Goal: Task Accomplishment & Management: Use online tool/utility

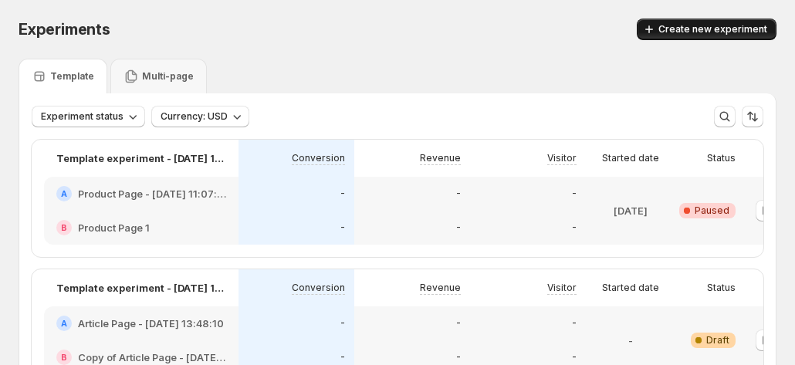
click at [720, 29] on span "Create new experiment" at bounding box center [713, 29] width 109 height 12
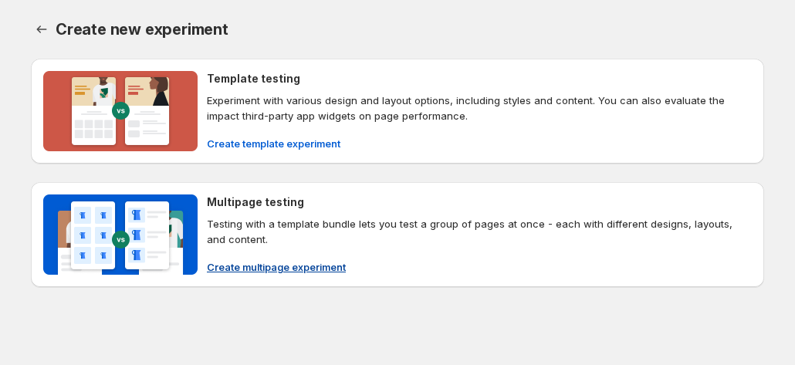
click at [253, 266] on span "Create multipage experiment" at bounding box center [276, 266] width 139 height 15
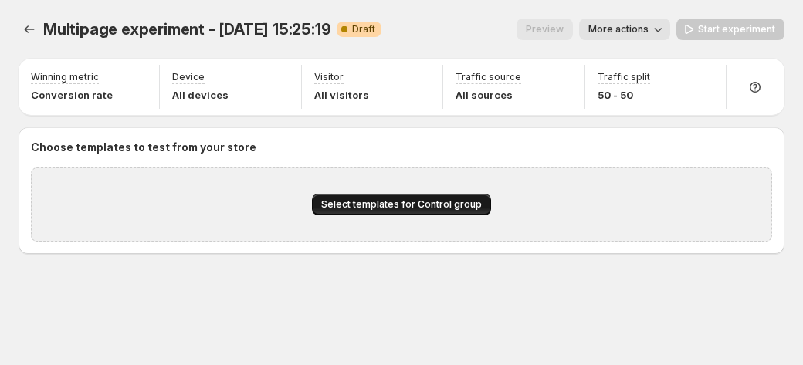
click at [449, 195] on button "Select templates for Control group" at bounding box center [401, 205] width 179 height 22
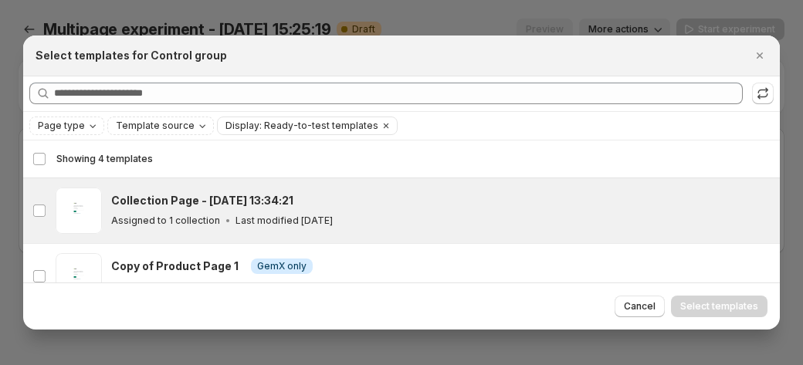
click at [147, 215] on p "Assigned to 1 collection" at bounding box center [165, 221] width 109 height 12
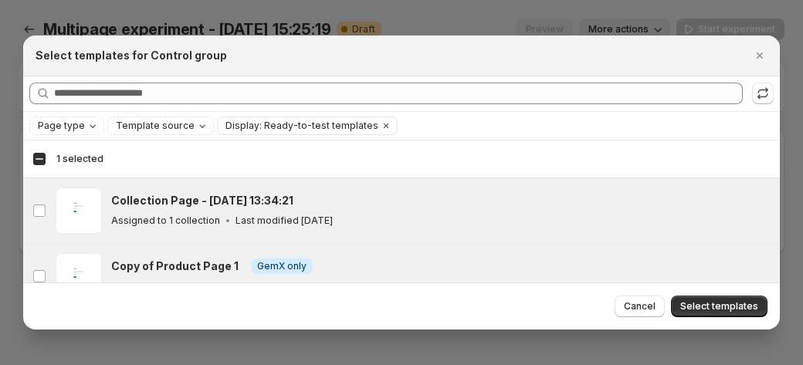
click at [171, 263] on h3 "Copy of Product Page 1" at bounding box center [174, 266] width 127 height 15
click at [703, 300] on span "Select templates" at bounding box center [719, 306] width 78 height 12
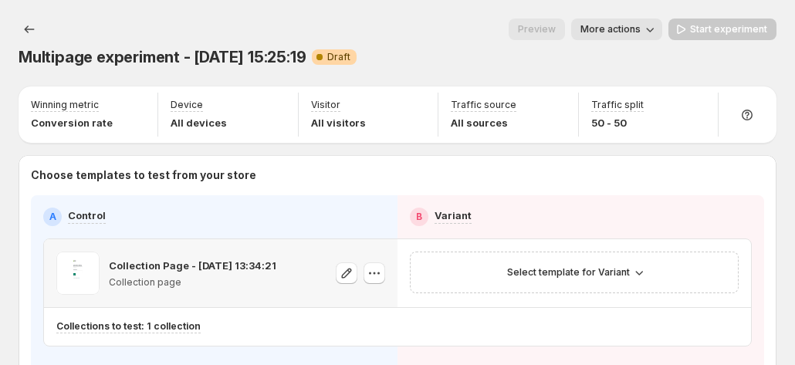
scroll to position [77, 0]
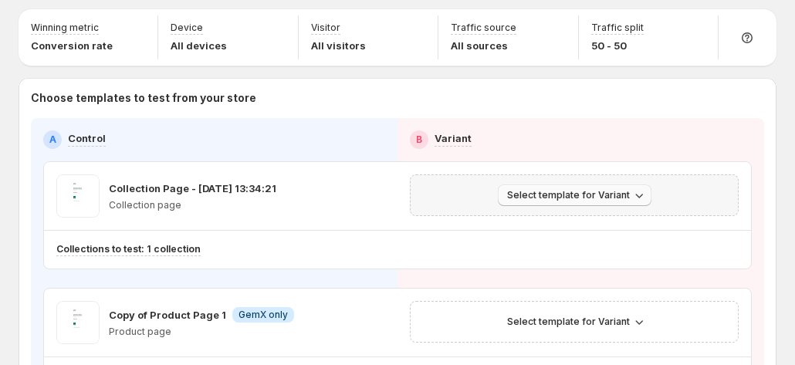
click at [576, 189] on span "Select template for Variant" at bounding box center [568, 195] width 123 height 12
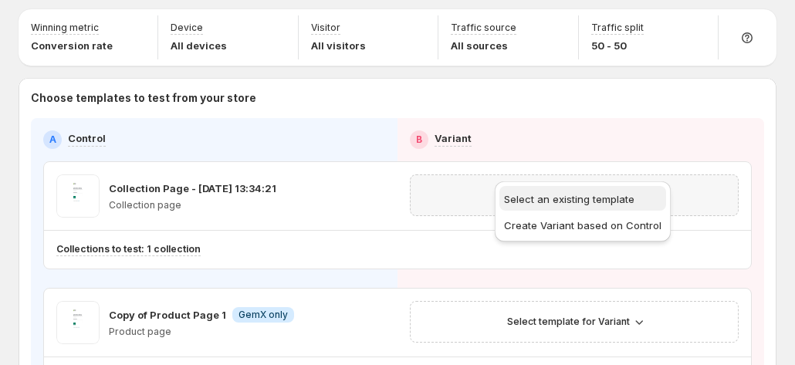
click at [550, 201] on span "Select an existing template" at bounding box center [569, 199] width 131 height 12
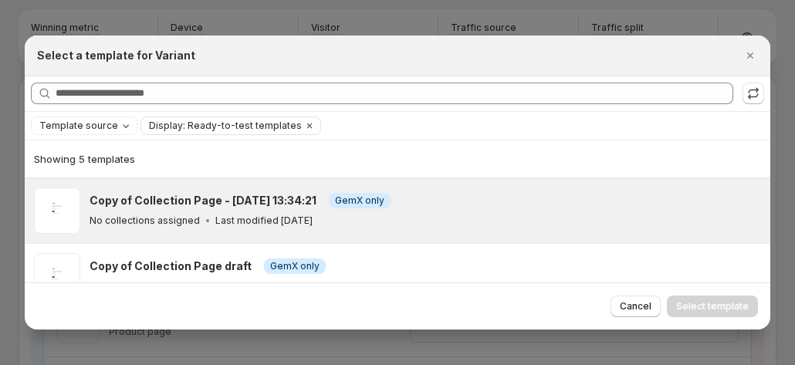
click at [286, 200] on h3 "Copy of Collection Page - Jul 11, 13:34:21" at bounding box center [203, 200] width 227 height 15
click at [715, 310] on span "Select template" at bounding box center [712, 306] width 73 height 12
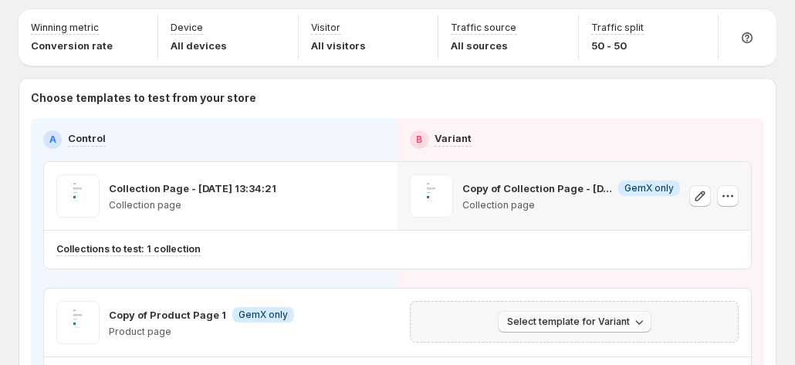
click at [579, 316] on span "Select template for Variant" at bounding box center [568, 322] width 123 height 12
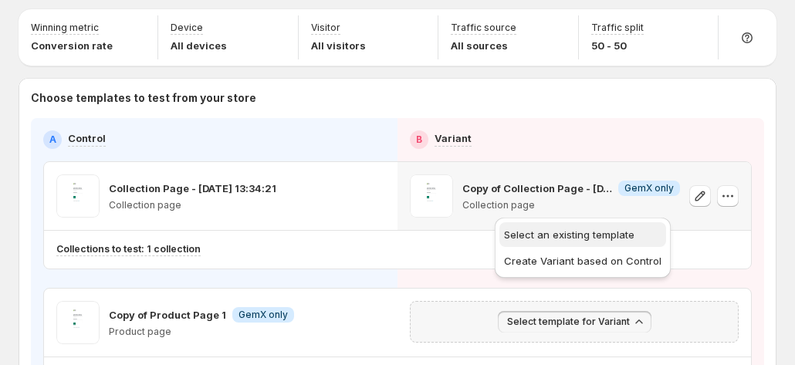
click at [555, 227] on span "Select an existing template" at bounding box center [583, 234] width 158 height 15
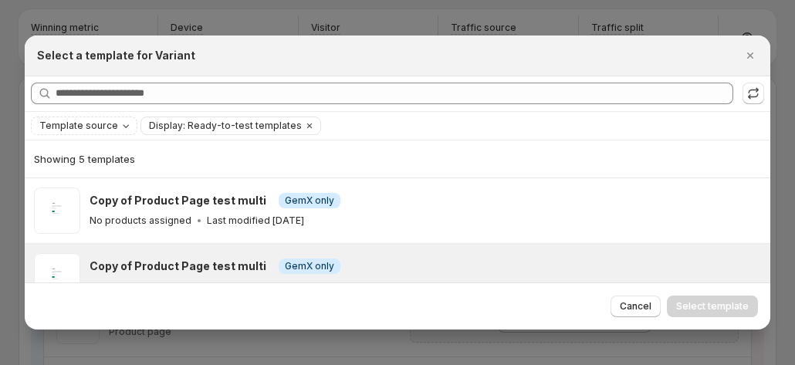
click at [124, 244] on div "Copy of Product Page test multi Info GemX only No products assigned Last modifi…" at bounding box center [398, 276] width 746 height 65
click at [734, 307] on span "Select template" at bounding box center [712, 306] width 73 height 12
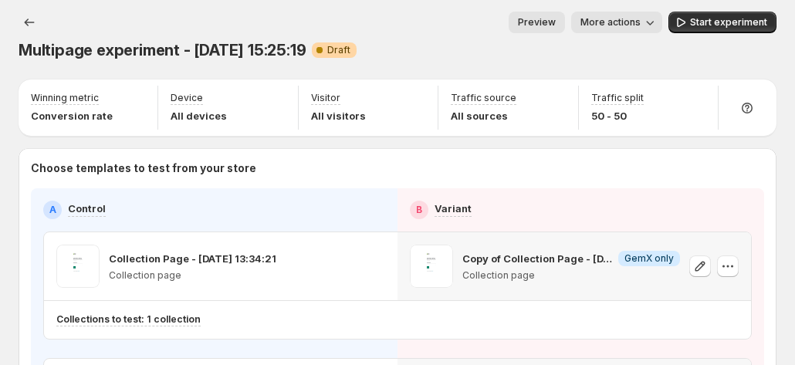
scroll to position [0, 0]
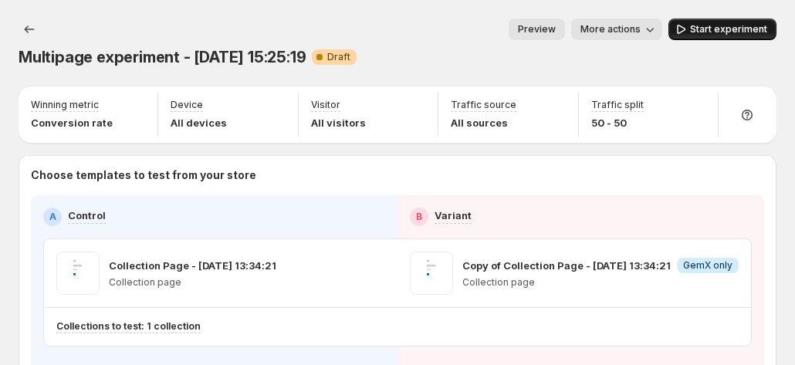
click at [746, 22] on button "Start experiment" at bounding box center [723, 30] width 108 height 22
click at [634, 32] on span "More actions" at bounding box center [604, 29] width 60 height 12
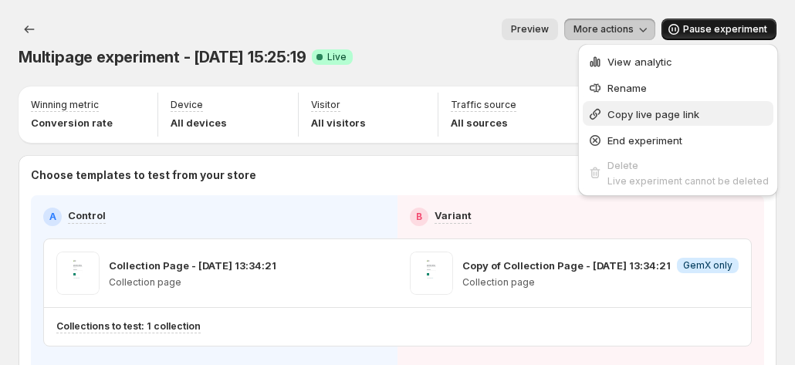
click at [650, 108] on span "Copy live page link" at bounding box center [654, 114] width 92 height 12
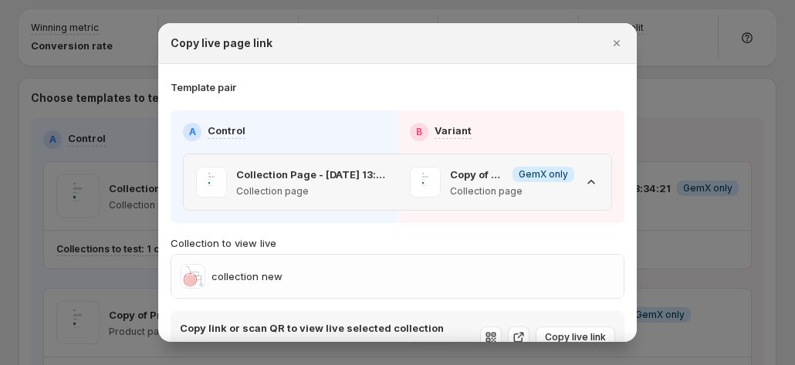
click at [588, 181] on icon ":r68:" at bounding box center [591, 182] width 7 height 4
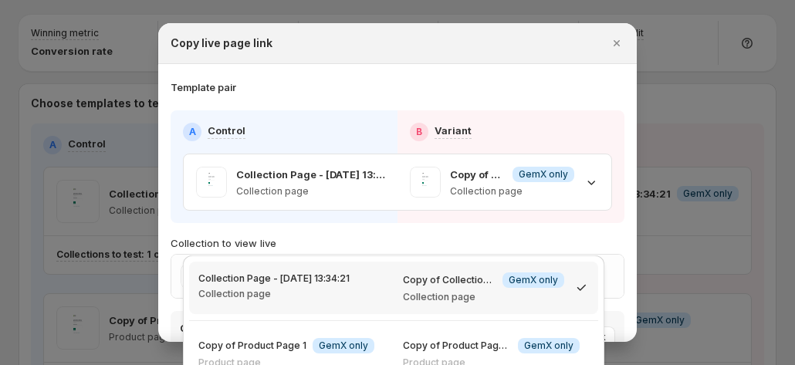
scroll to position [66, 0]
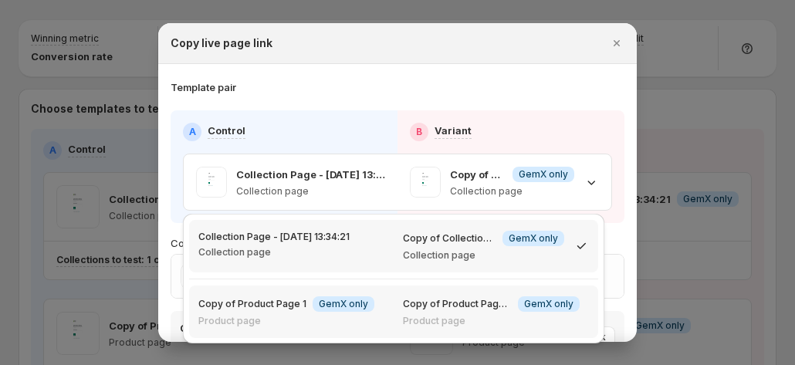
click at [491, 304] on p "Copy of Product Page test multi" at bounding box center [457, 304] width 109 height 12
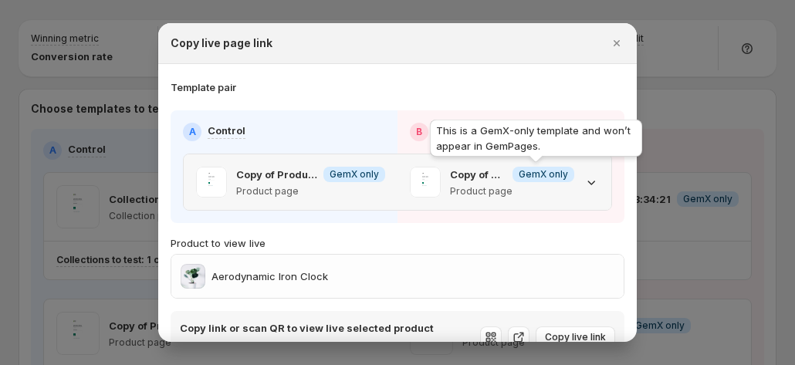
click at [562, 178] on span "Info GemX only" at bounding box center [544, 174] width 62 height 15
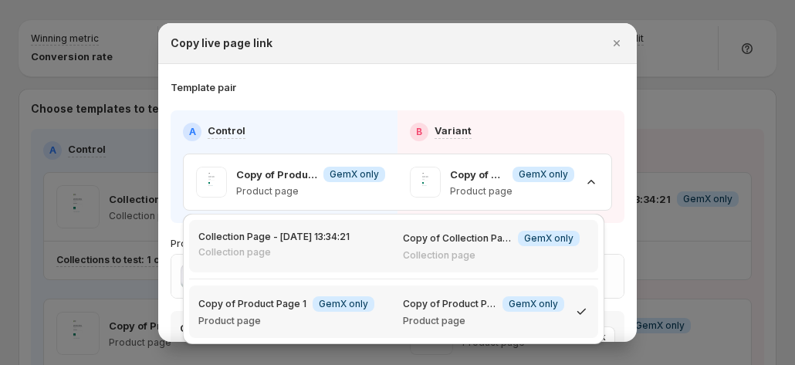
click at [545, 265] on div "Copy of Collection Page - Jul 11, 13:34:21 Info GemX only Collection page" at bounding box center [496, 246] width 205 height 53
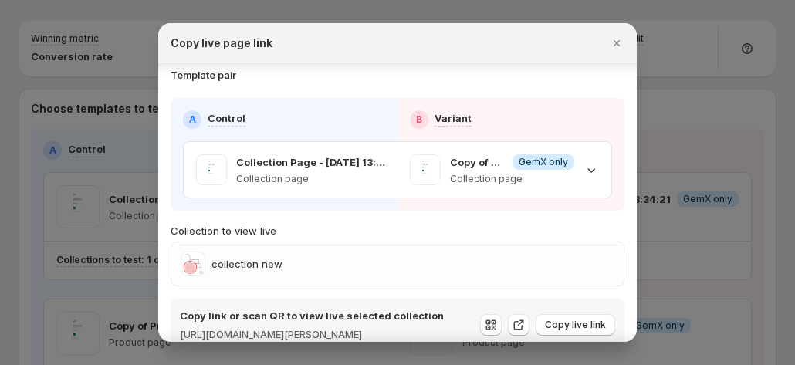
scroll to position [0, 0]
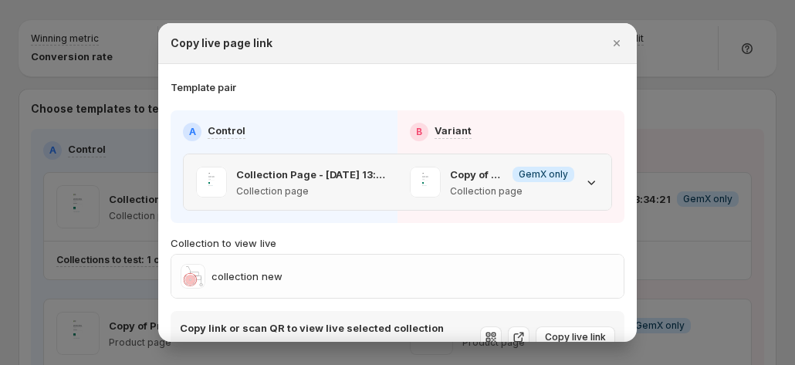
click at [584, 183] on icon ":r68:" at bounding box center [591, 182] width 15 height 15
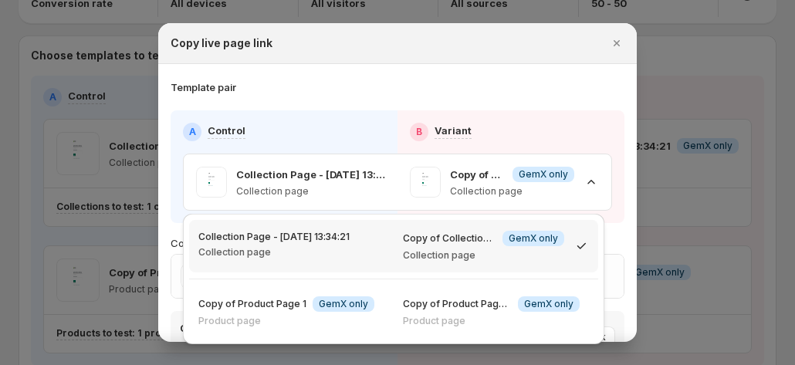
scroll to position [144, 0]
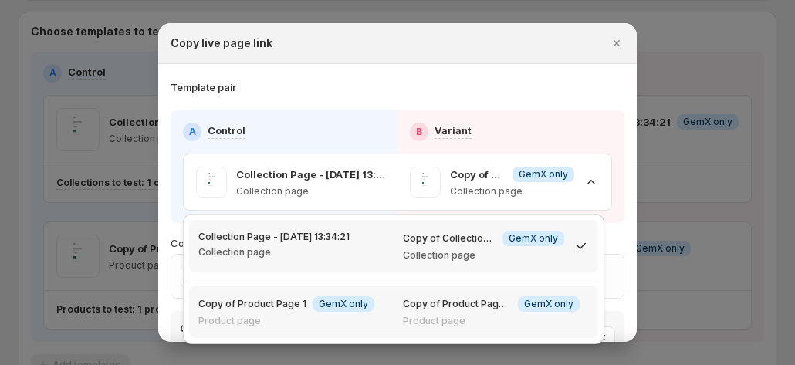
click at [245, 302] on p "Copy of Product Page 1" at bounding box center [252, 304] width 108 height 12
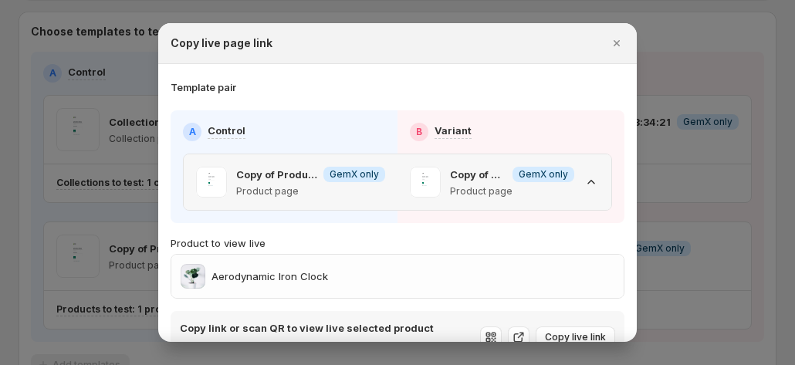
click at [562, 192] on p "Product page" at bounding box center [512, 191] width 124 height 12
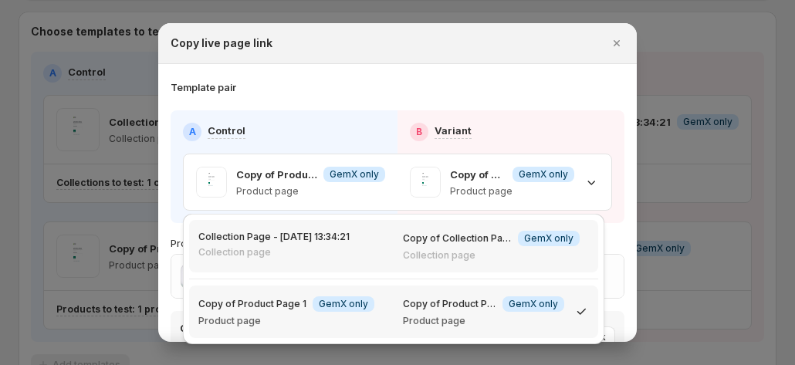
click at [331, 244] on div "Collection Page - Jul 11, 13:34:21 Collection page" at bounding box center [273, 245] width 151 height 28
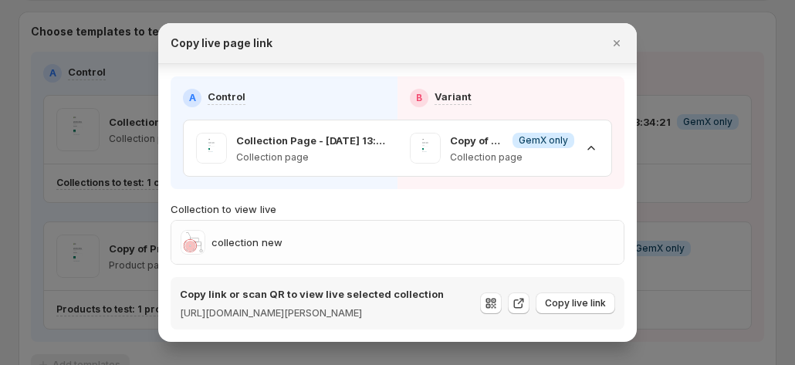
scroll to position [48, 0]
click at [483, 296] on icon ":r68:" at bounding box center [490, 303] width 15 height 15
click at [511, 296] on icon ":r68:" at bounding box center [518, 303] width 15 height 15
click at [519, 296] on icon ":r68:" at bounding box center [518, 303] width 15 height 15
click at [483, 297] on icon ":r68:" at bounding box center [490, 303] width 15 height 15
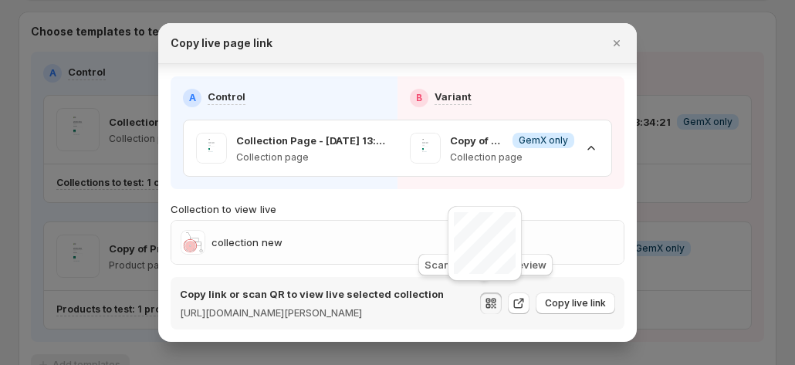
click at [483, 297] on icon ":r68:" at bounding box center [490, 303] width 15 height 15
click at [511, 303] on icon ":r68:" at bounding box center [518, 303] width 15 height 15
click at [486, 298] on icon ":r68:" at bounding box center [488, 300] width 5 height 5
click at [588, 247] on div "collection new" at bounding box center [397, 242] width 453 height 43
click at [578, 297] on span "Copy live link" at bounding box center [575, 303] width 61 height 12
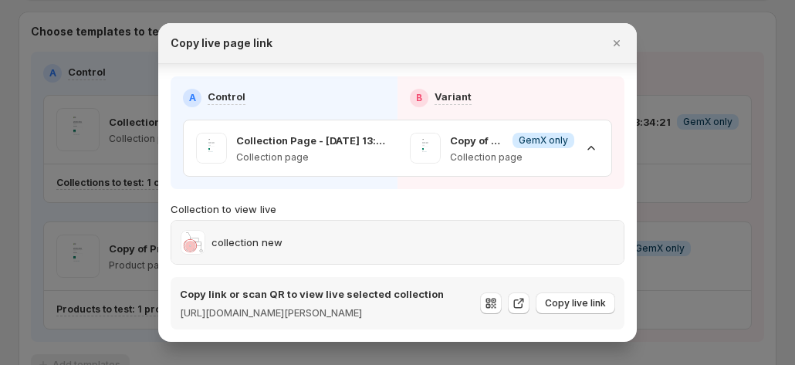
click at [571, 230] on div "collection new" at bounding box center [398, 242] width 434 height 25
click at [548, 230] on div "collection new" at bounding box center [398, 242] width 434 height 25
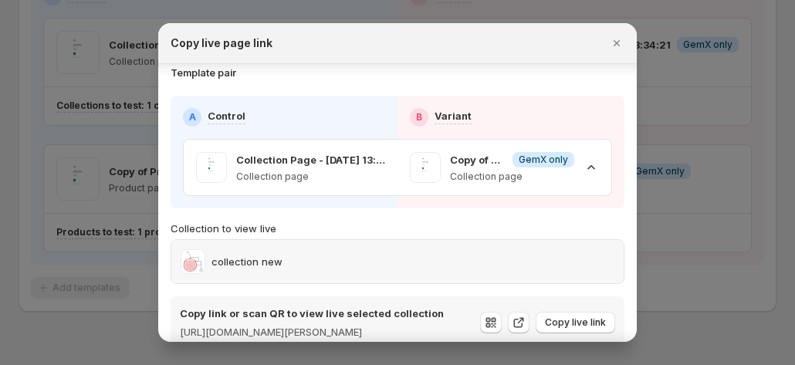
scroll to position [0, 0]
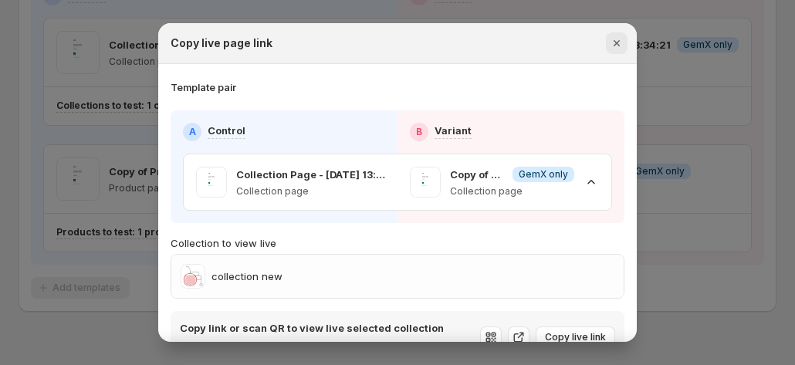
click at [612, 44] on icon "Close" at bounding box center [616, 43] width 15 height 15
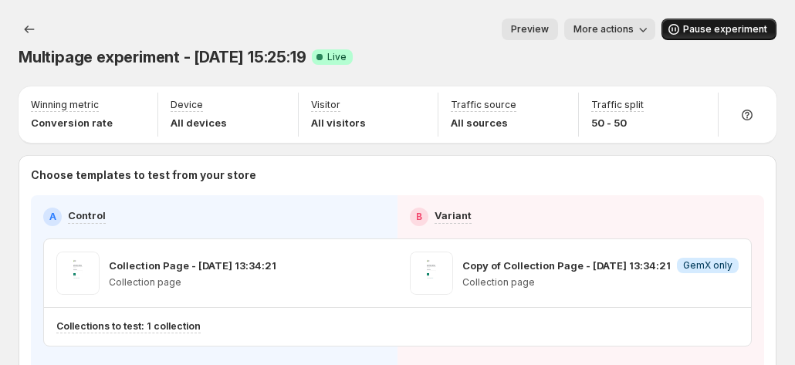
click at [651, 29] on icon "button" at bounding box center [643, 29] width 15 height 15
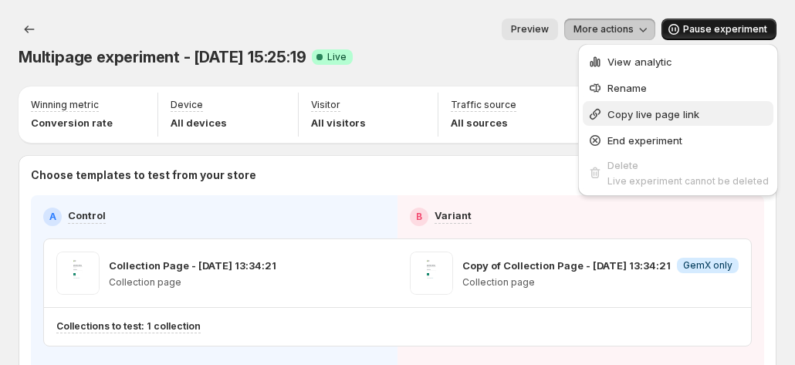
click at [638, 116] on span "Copy live page link" at bounding box center [654, 114] width 92 height 12
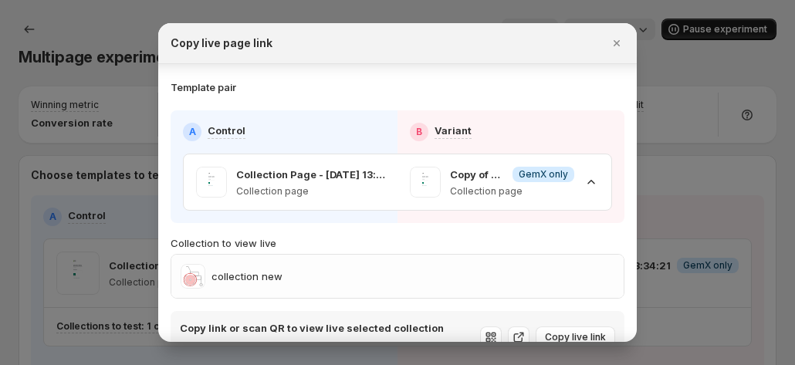
scroll to position [48, 0]
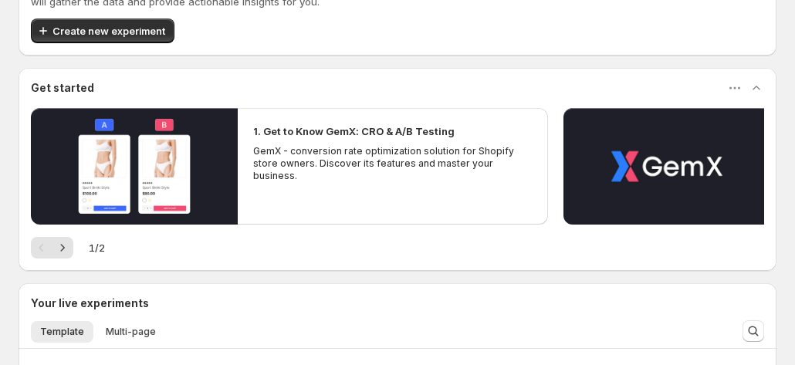
scroll to position [251, 0]
